Goal: Task Accomplishment & Management: Use online tool/utility

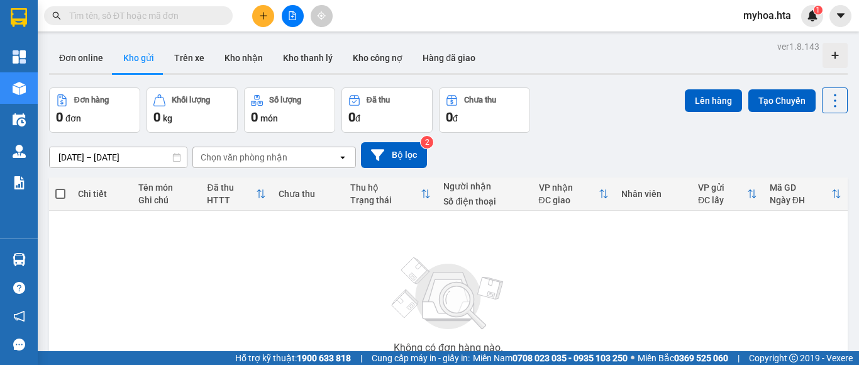
click at [287, 14] on button at bounding box center [293, 16] width 22 height 22
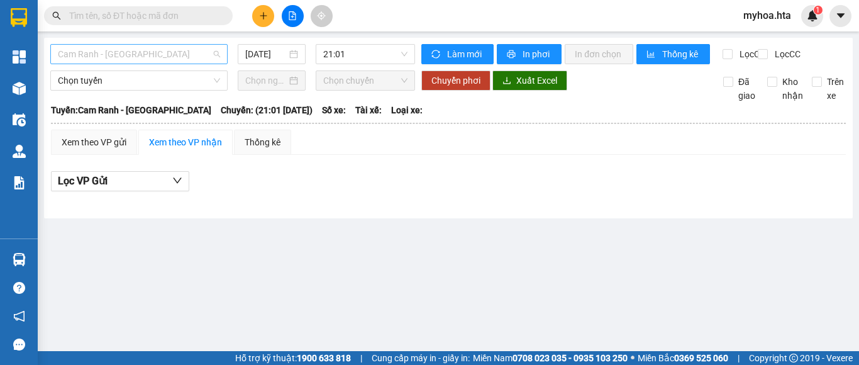
click at [185, 57] on span "Cam Ranh - [GEOGRAPHIC_DATA]" at bounding box center [139, 54] width 162 height 19
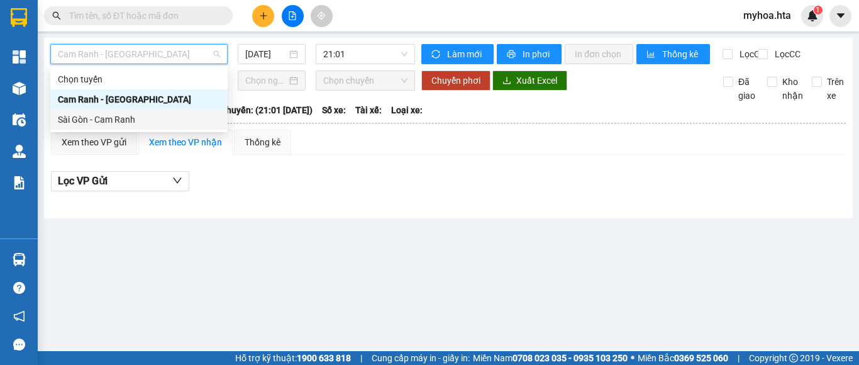
drag, startPoint x: 156, startPoint y: 118, endPoint x: 161, endPoint y: 99, distance: 19.5
click at [155, 118] on div "Sài Gòn - Cam Ranh" at bounding box center [139, 119] width 162 height 14
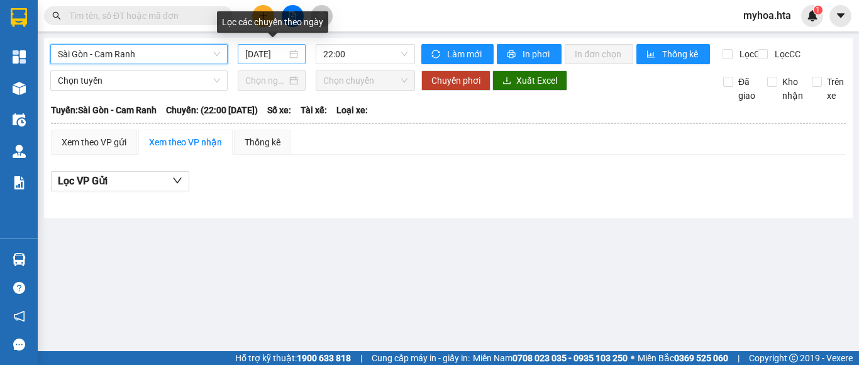
click at [255, 57] on input "[DATE]" at bounding box center [265, 54] width 41 height 14
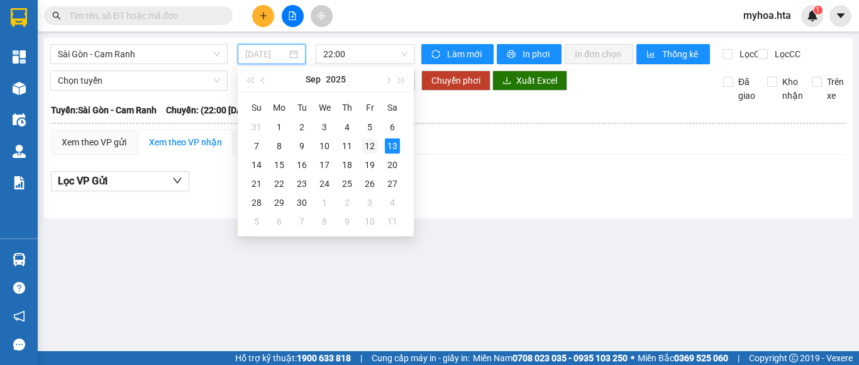
click at [374, 148] on div "12" at bounding box center [369, 145] width 15 height 15
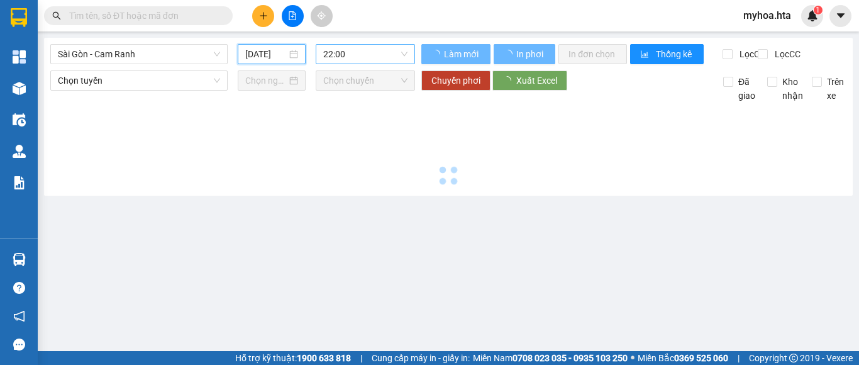
type input "[DATE]"
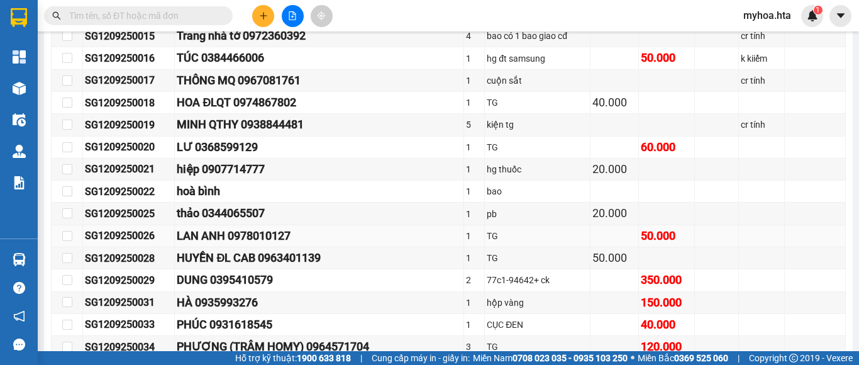
scroll to position [728, 0]
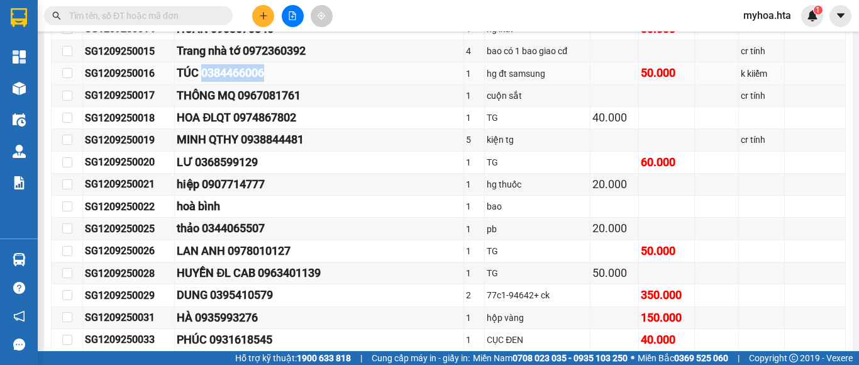
drag, startPoint x: 278, startPoint y: 82, endPoint x: 209, endPoint y: 79, distance: 69.8
click at [209, 79] on div "TÚC 0384466006" at bounding box center [319, 73] width 284 height 18
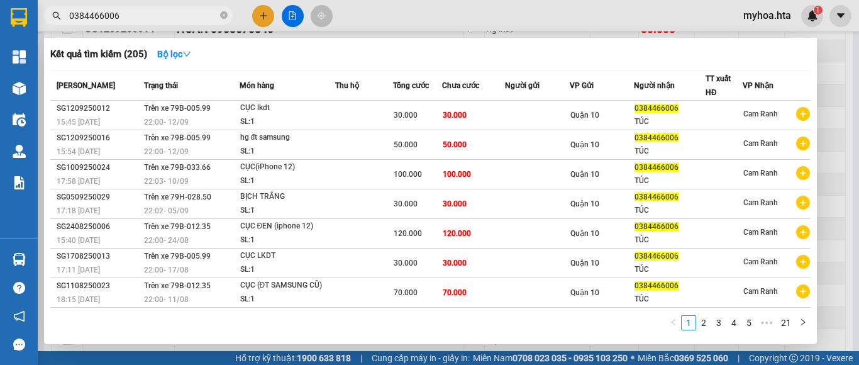
type input "0384466006"
click at [841, 83] on div at bounding box center [429, 182] width 859 height 365
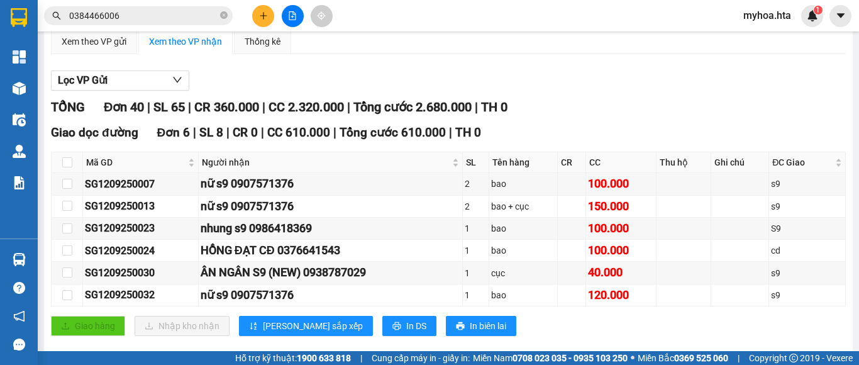
scroll to position [100, 0]
